Goal: Find specific page/section: Find specific page/section

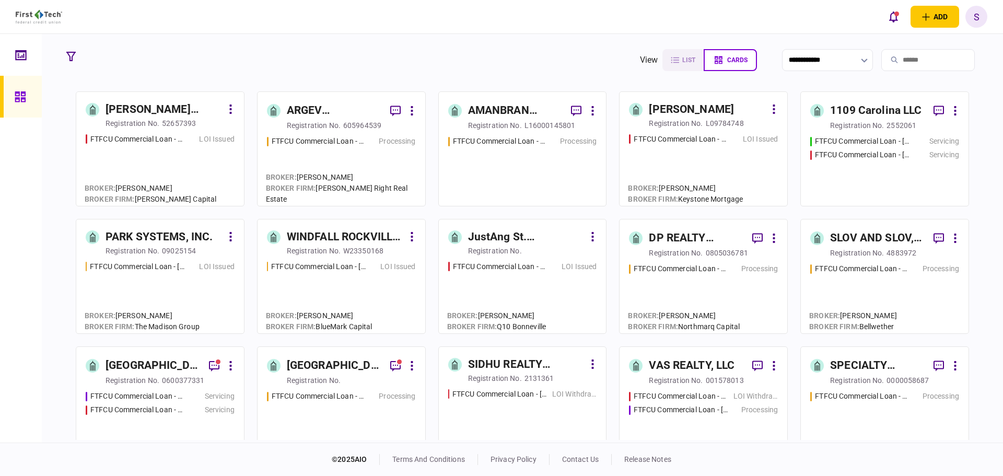
click at [890, 61] on icon at bounding box center [893, 59] width 7 height 7
click at [890, 60] on icon at bounding box center [893, 59] width 7 height 7
click at [884, 62] on input "search" at bounding box center [927, 60] width 93 height 22
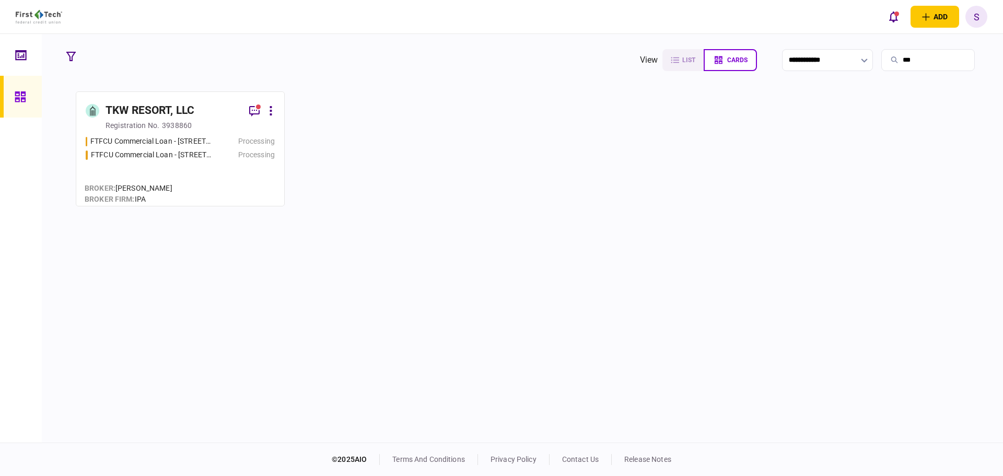
type input "***"
click at [177, 112] on div "TKW RESORT, LLC" at bounding box center [149, 110] width 89 height 17
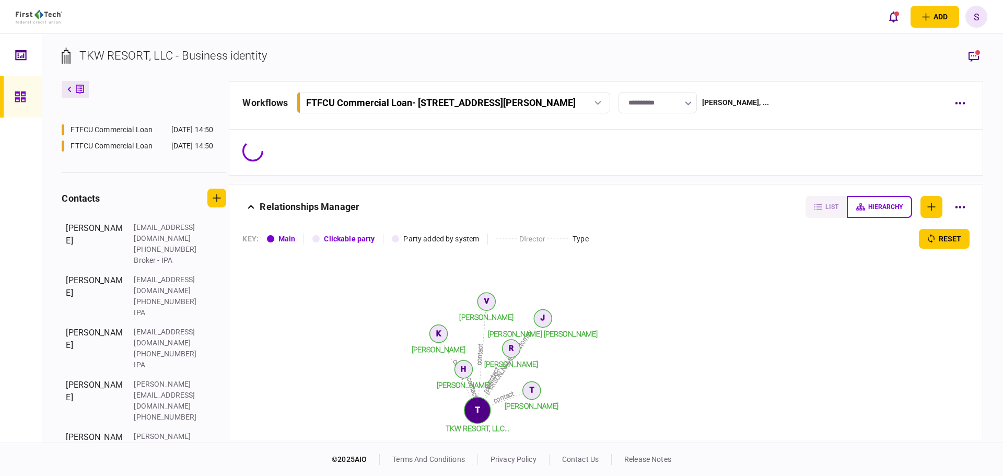
scroll to position [209, 0]
